Goal: Task Accomplishment & Management: Manage account settings

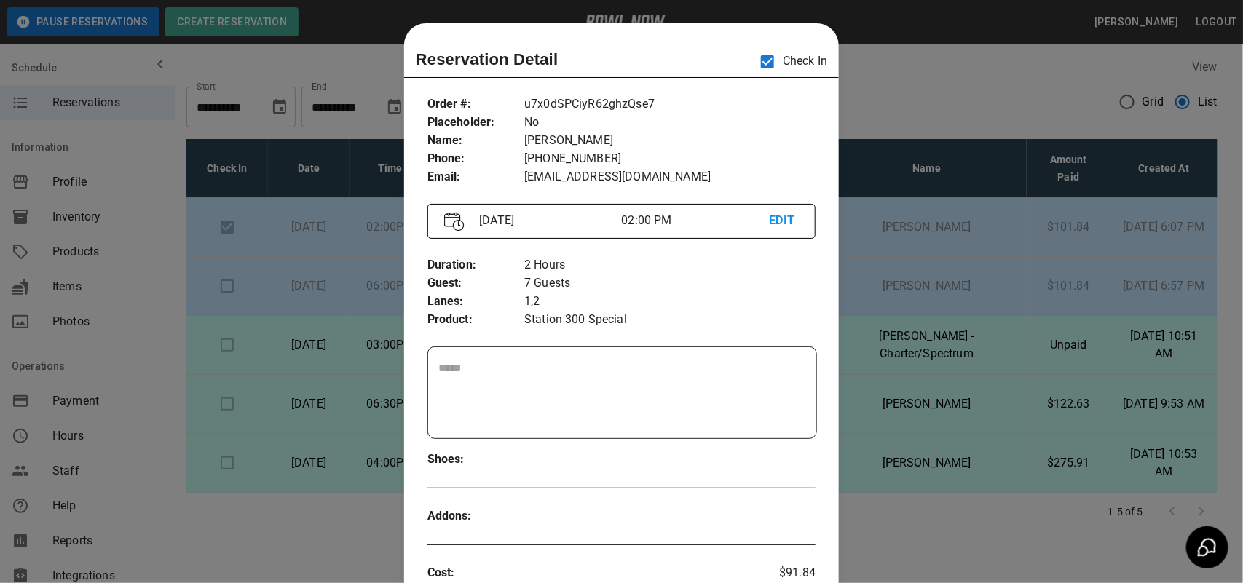
click at [937, 132] on div at bounding box center [621, 291] width 1243 height 583
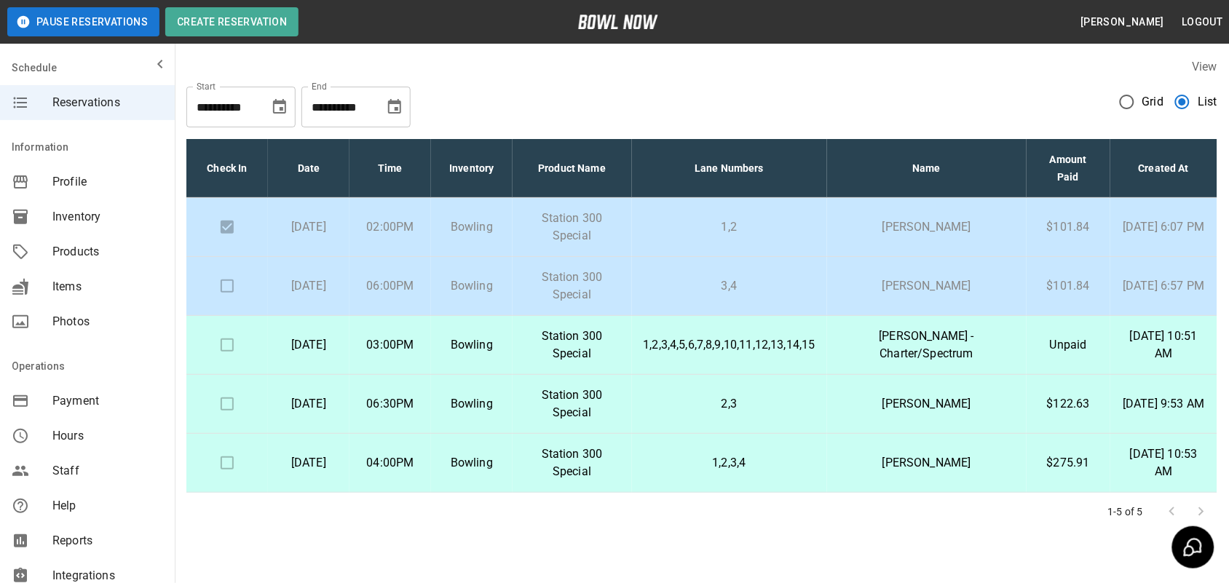
click at [929, 296] on td "[PERSON_NAME]" at bounding box center [927, 286] width 200 height 59
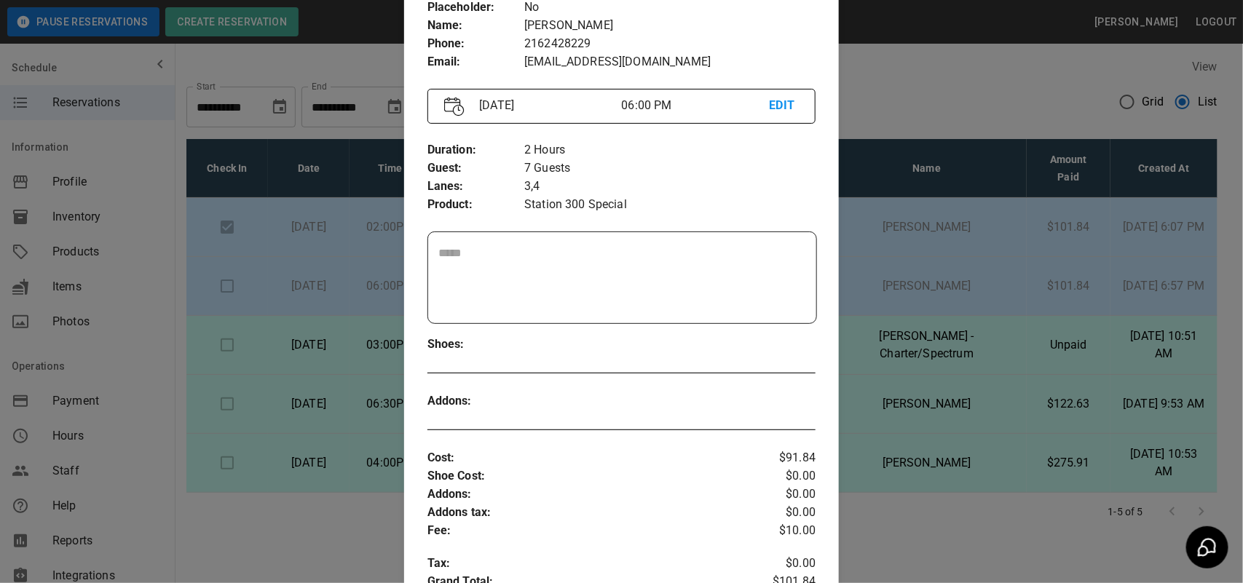
scroll to position [114, 0]
click at [894, 273] on div at bounding box center [621, 291] width 1243 height 583
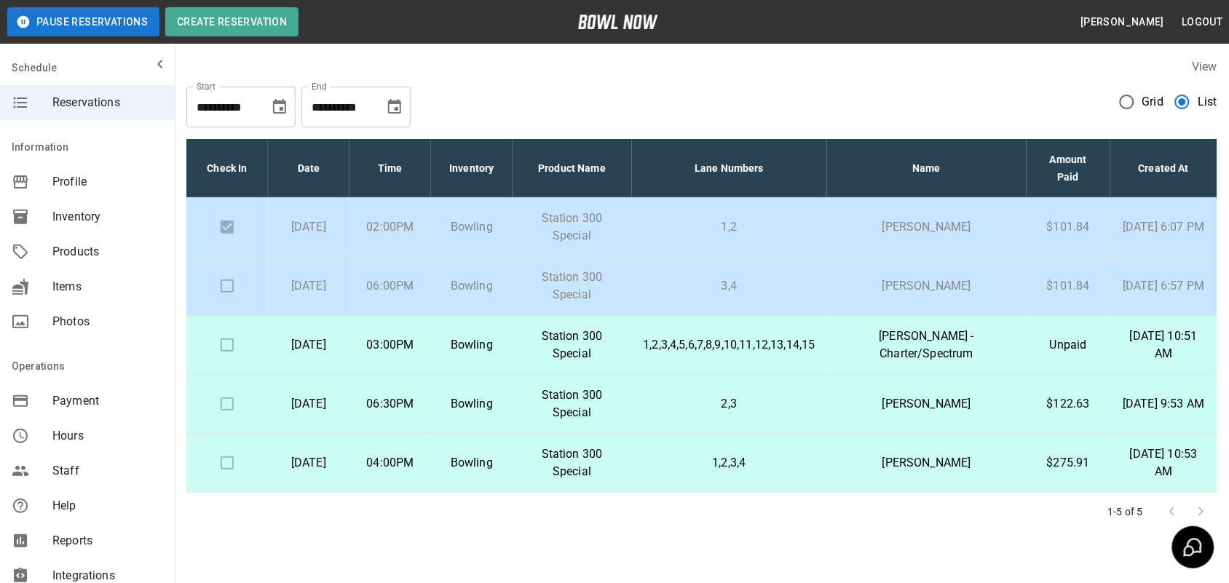
click at [998, 275] on td "[PERSON_NAME]" at bounding box center [927, 286] width 200 height 59
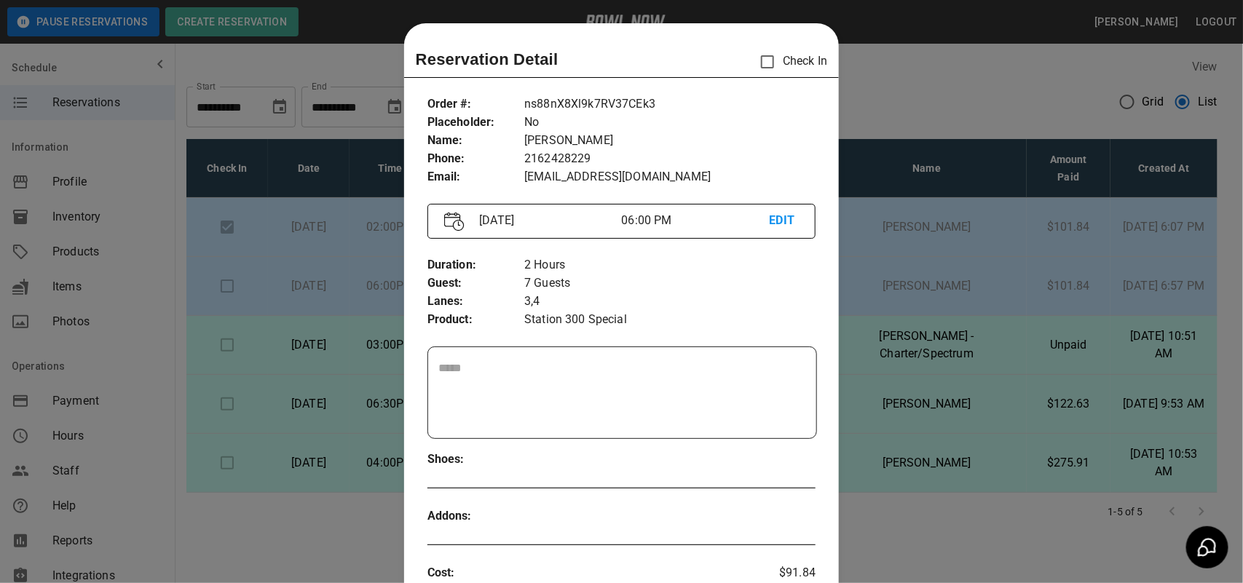
scroll to position [23, 0]
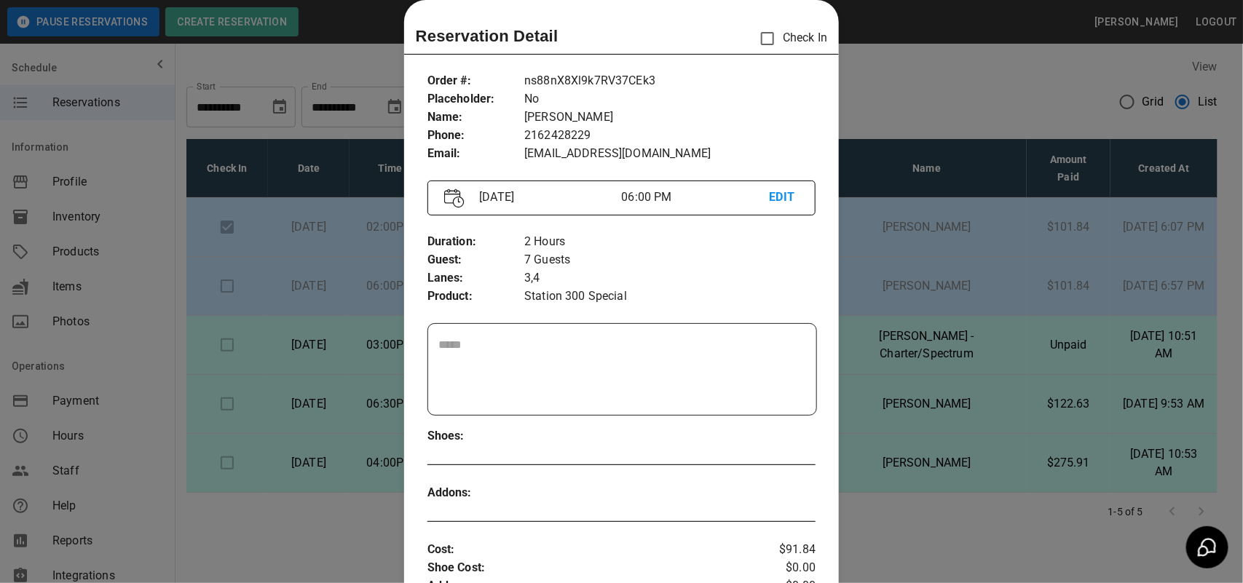
drag, startPoint x: 956, startPoint y: 317, endPoint x: 1004, endPoint y: 120, distance: 202.4
click at [1004, 120] on div at bounding box center [621, 291] width 1243 height 583
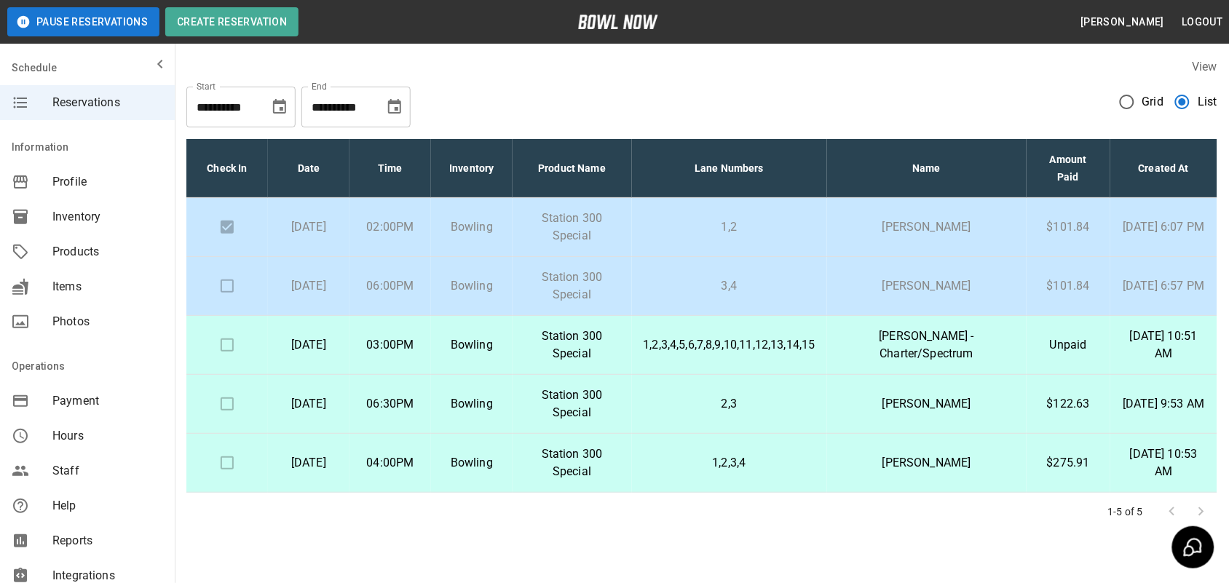
click at [980, 289] on p "[PERSON_NAME]" at bounding box center [927, 285] width 176 height 17
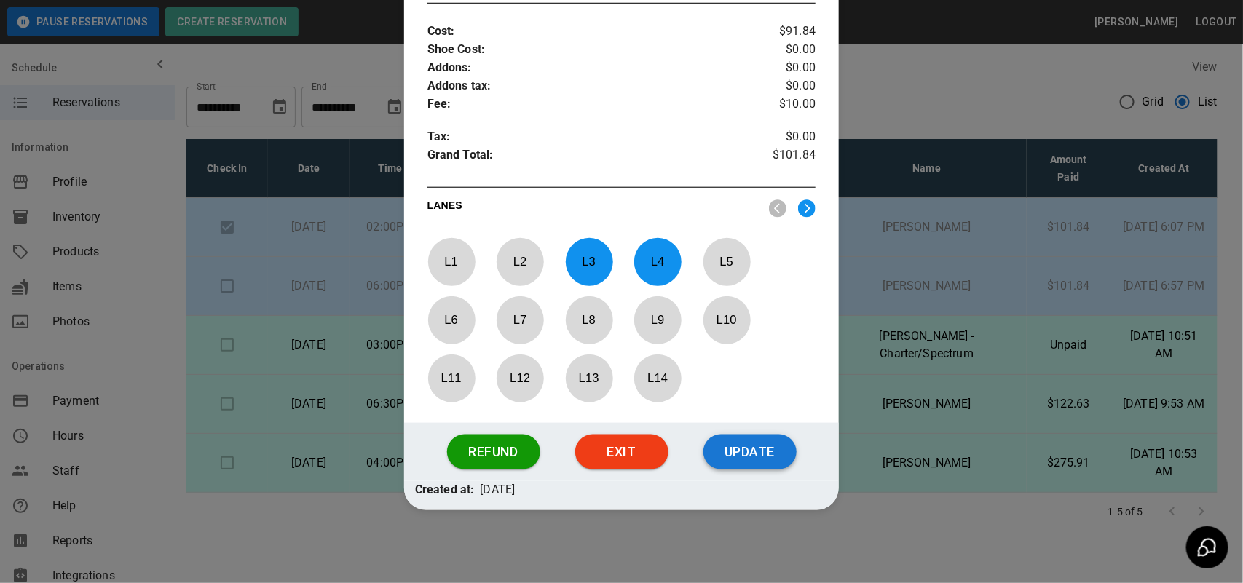
click at [755, 457] on button "Update" at bounding box center [750, 452] width 93 height 35
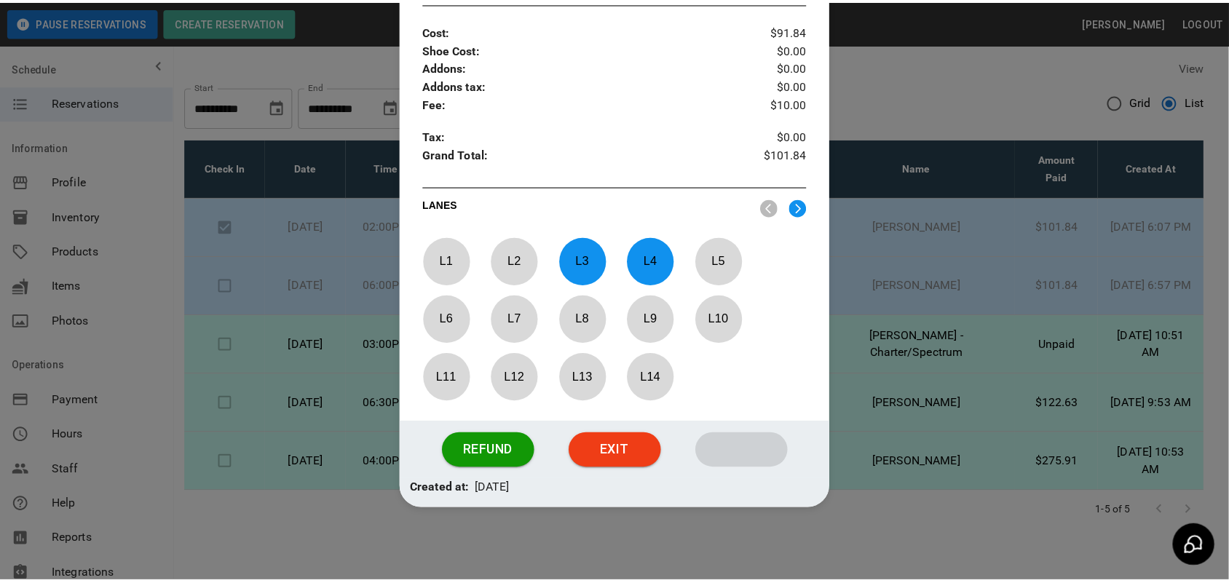
scroll to position [470, 0]
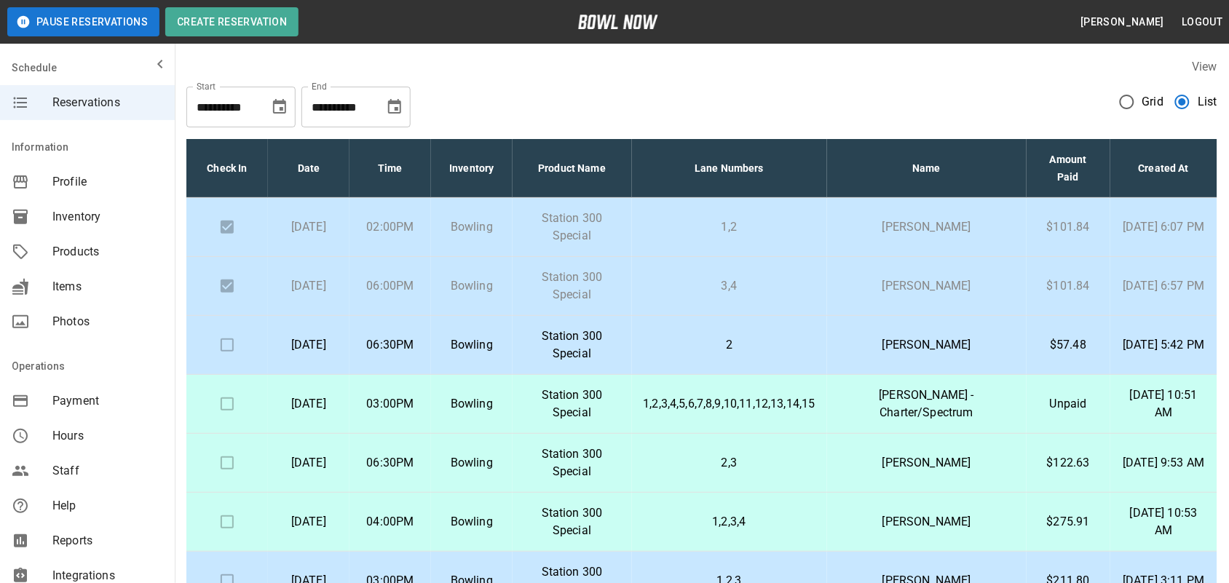
click at [1144, 224] on p "[DATE] 6:07 PM" at bounding box center [1164, 226] width 84 height 17
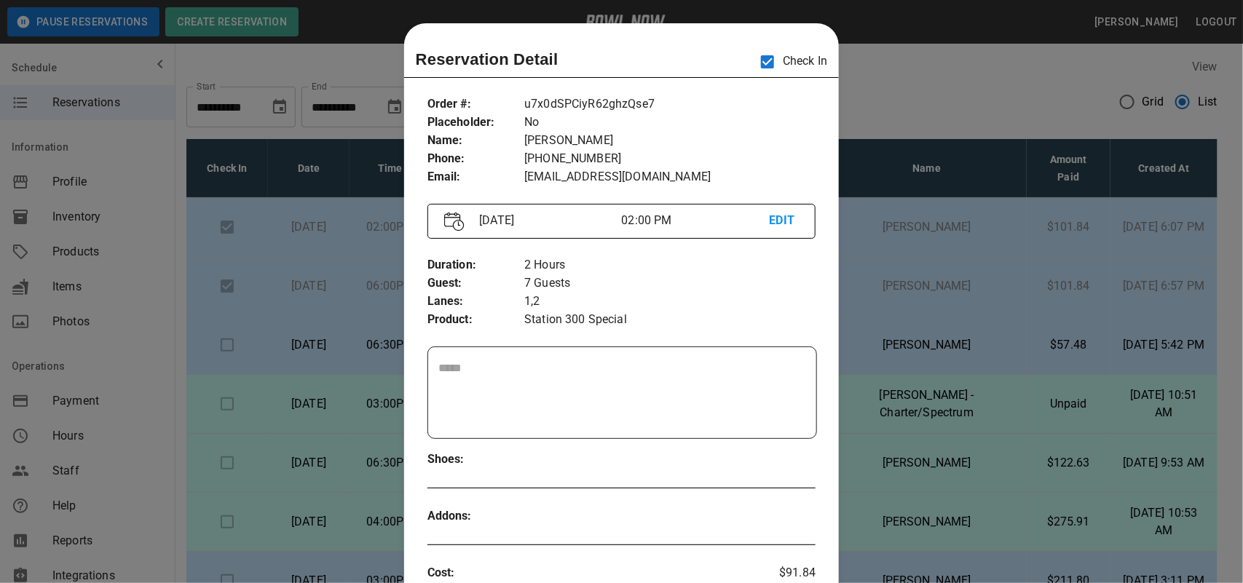
scroll to position [23, 0]
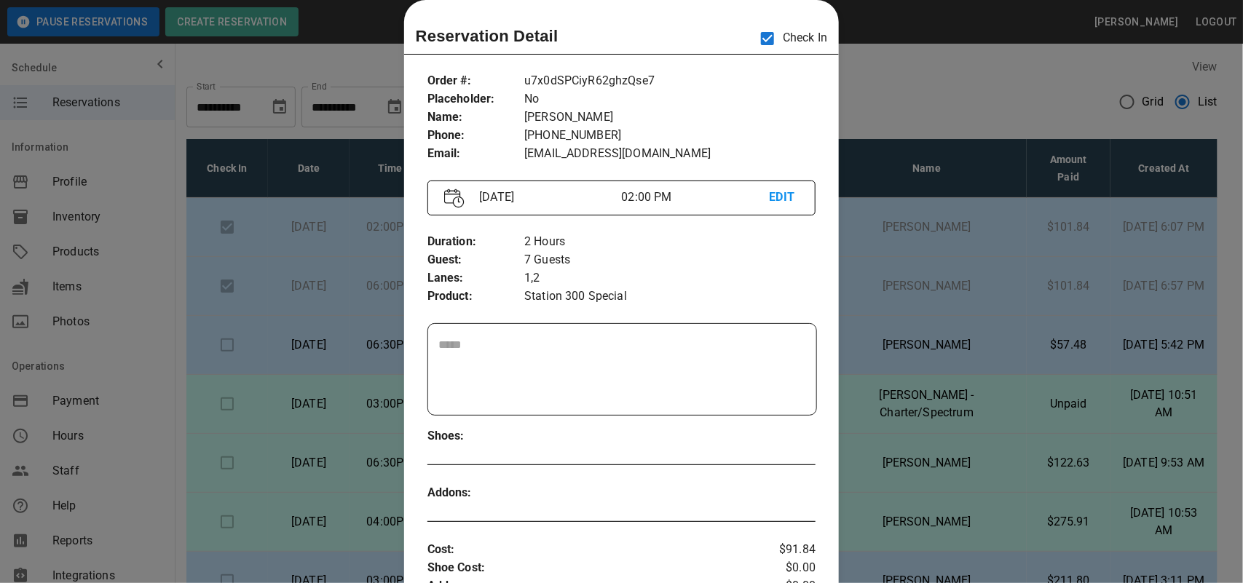
click at [1024, 341] on div at bounding box center [621, 291] width 1243 height 583
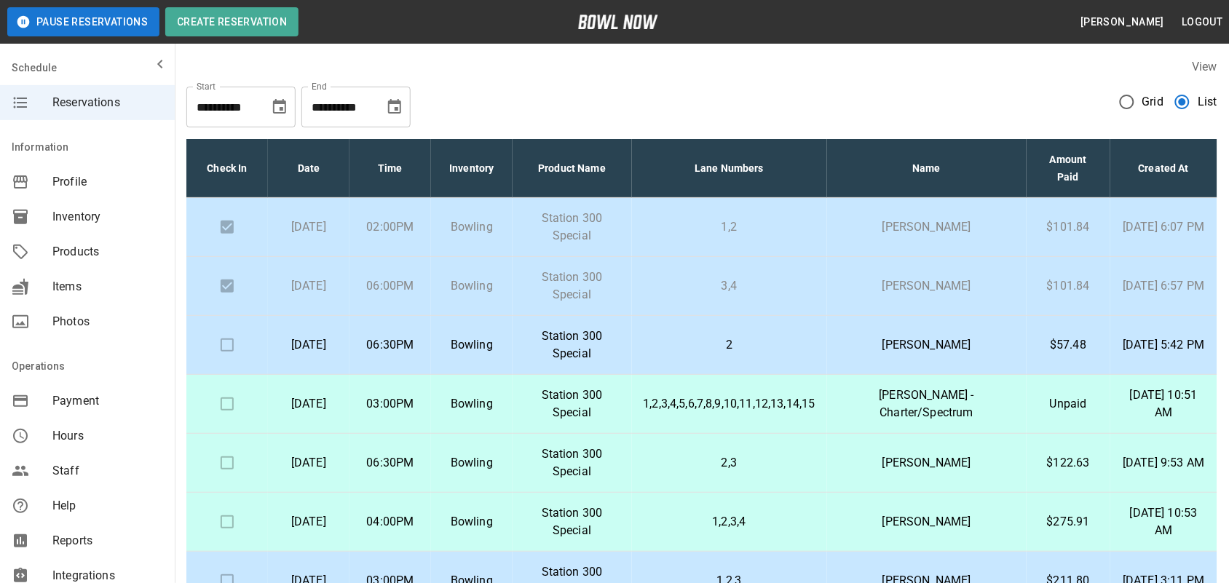
click at [1031, 341] on td "$57.48" at bounding box center [1069, 345] width 84 height 59
